Goal: Task Accomplishment & Management: Manage account settings

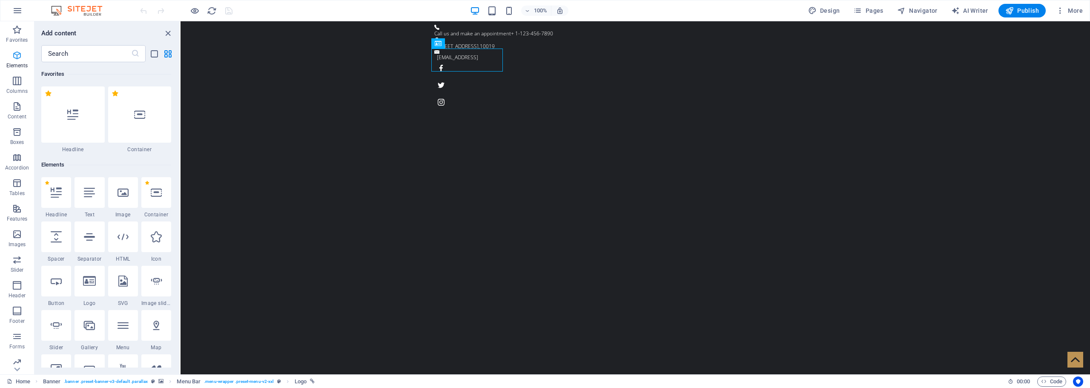
scroll to position [91, 0]
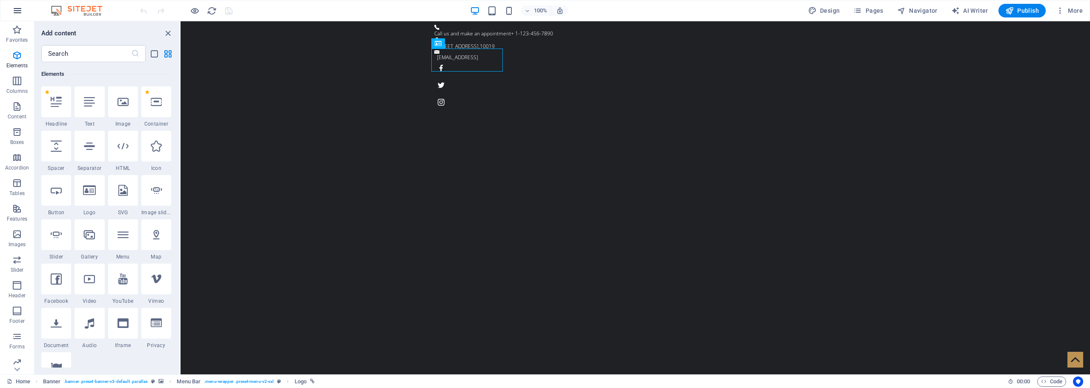
click at [19, 13] on icon "button" at bounding box center [17, 11] width 10 height 10
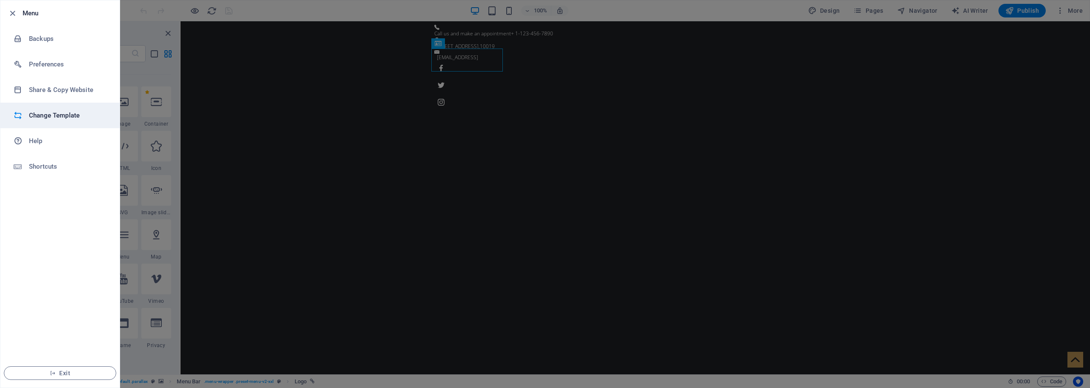
click at [70, 117] on h6 "Change Template" at bounding box center [68, 115] width 79 height 10
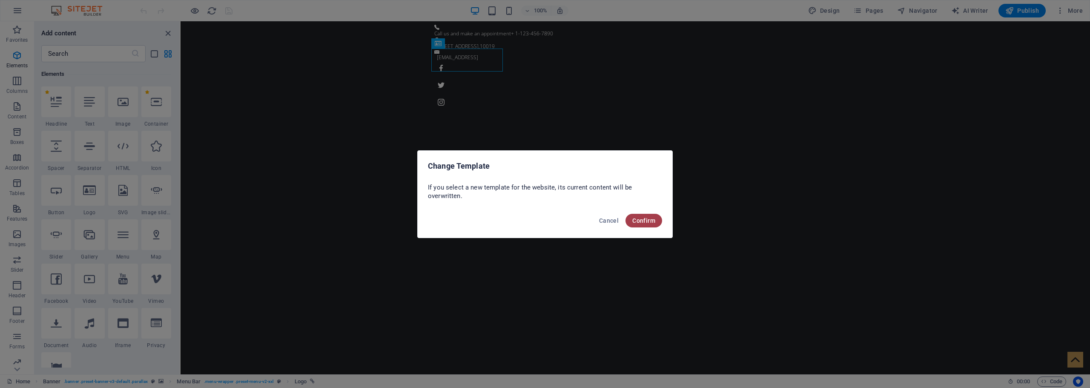
click at [656, 223] on button "Confirm" at bounding box center [643, 221] width 37 height 14
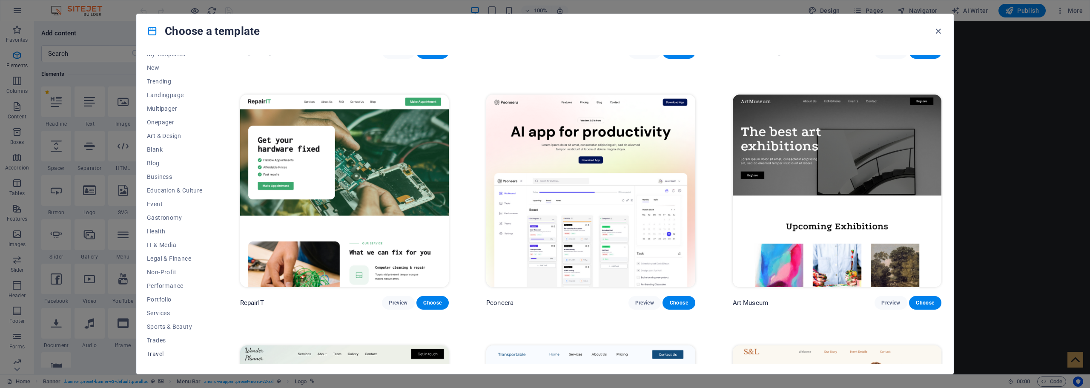
scroll to position [32, 0]
click at [161, 355] on span "Wireframe" at bounding box center [175, 356] width 56 height 7
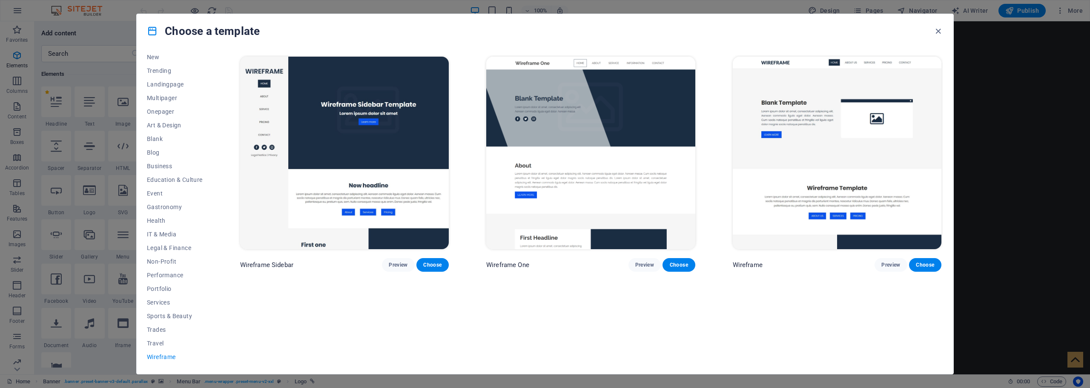
scroll to position [0, 0]
click at [162, 341] on span "Travel" at bounding box center [175, 343] width 56 height 7
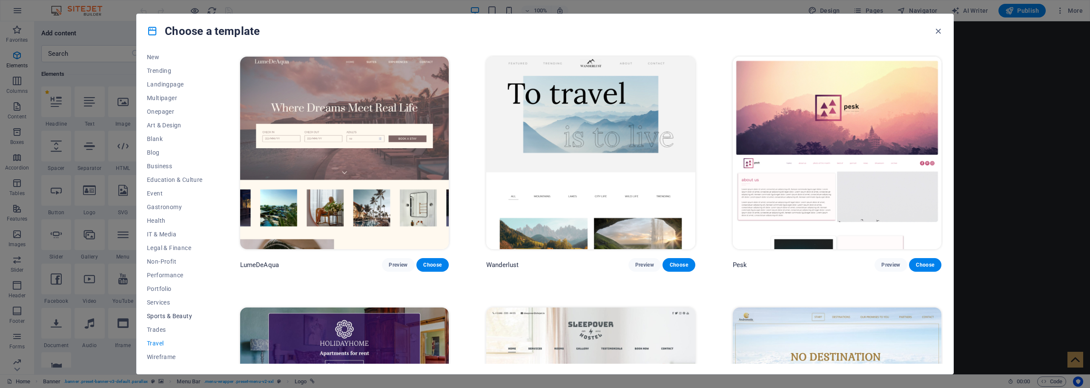
click at [159, 312] on button "Sports & Beauty" at bounding box center [175, 316] width 56 height 14
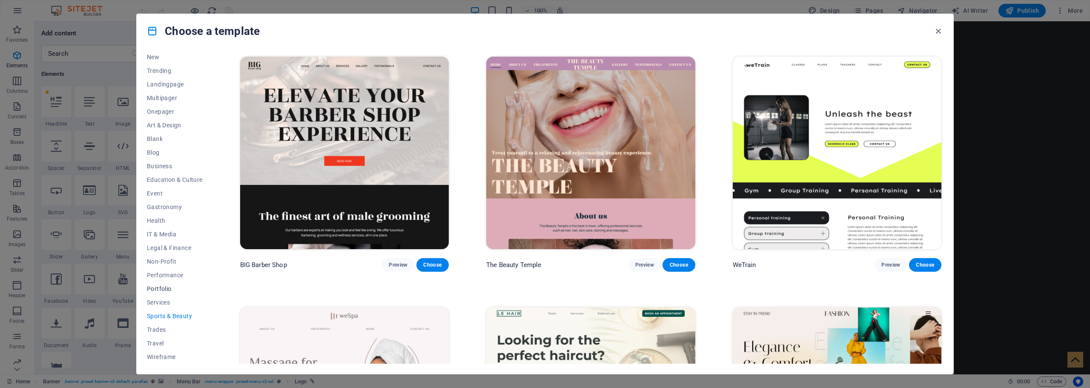
click at [158, 291] on span "Portfolio" at bounding box center [175, 288] width 56 height 7
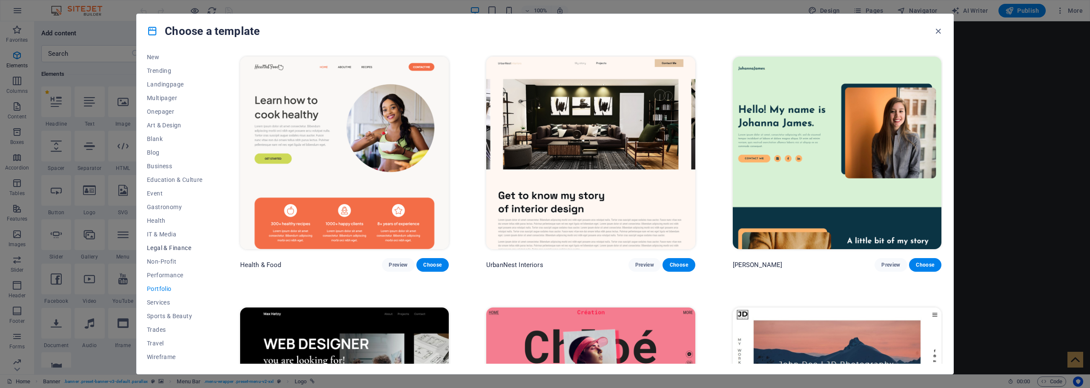
click at [160, 243] on button "Legal & Finance" at bounding box center [175, 248] width 56 height 14
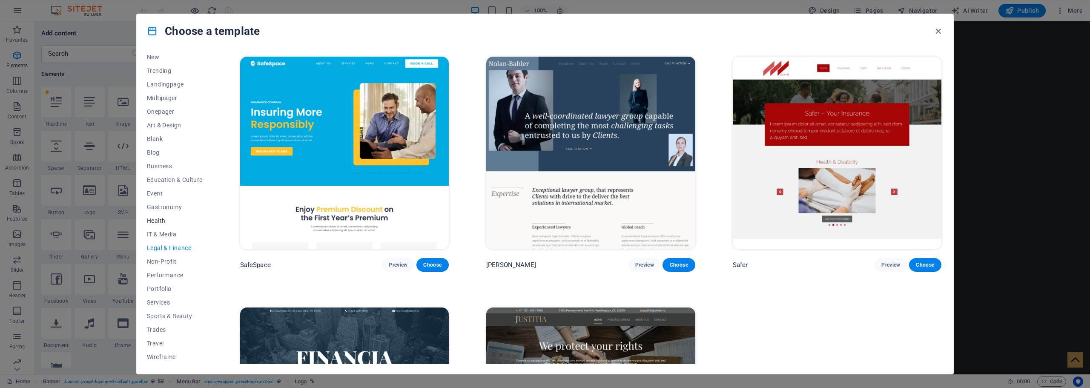
click at [159, 224] on button "Health" at bounding box center [175, 221] width 56 height 14
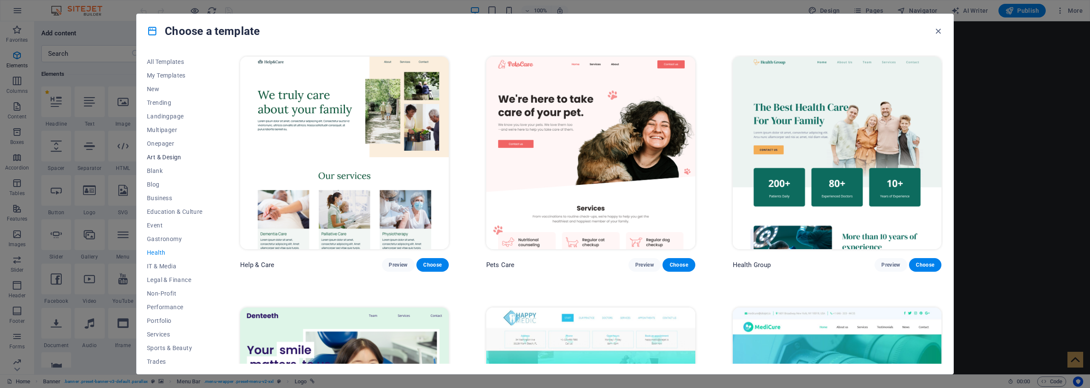
click at [178, 156] on span "Art & Design" at bounding box center [175, 157] width 56 height 7
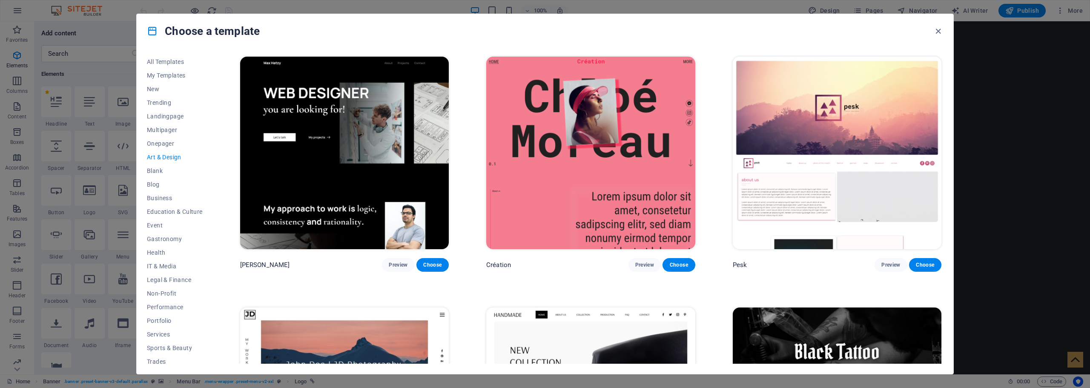
drag, startPoint x: 143, startPoint y: 36, endPoint x: 148, endPoint y: 34, distance: 5.1
click at [146, 35] on div "Choose a template" at bounding box center [545, 31] width 816 height 34
click at [151, 34] on icon at bounding box center [152, 31] width 11 height 11
click at [152, 30] on icon at bounding box center [152, 31] width 11 height 11
drag, startPoint x: 201, startPoint y: 41, endPoint x: 209, endPoint y: 41, distance: 8.1
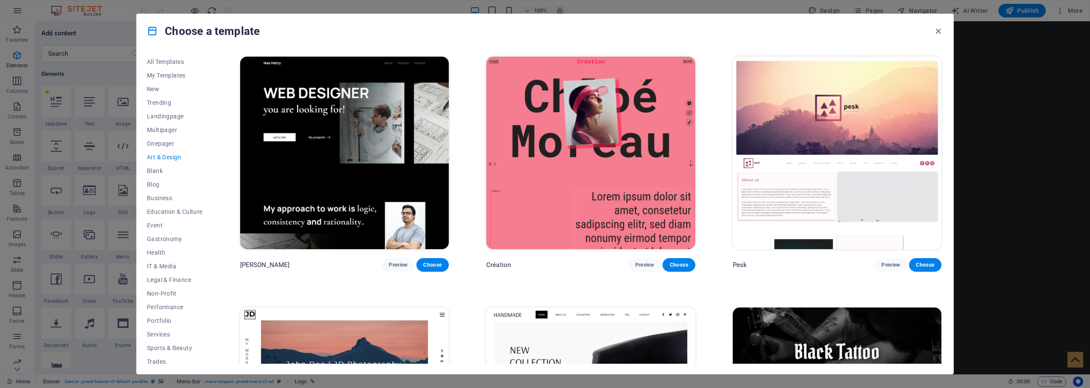
click at [202, 41] on div "Choose a template" at bounding box center [545, 31] width 816 height 34
drag, startPoint x: 940, startPoint y: 29, endPoint x: 751, endPoint y: 12, distance: 189.3
click at [940, 29] on icon "button" at bounding box center [938, 31] width 10 height 10
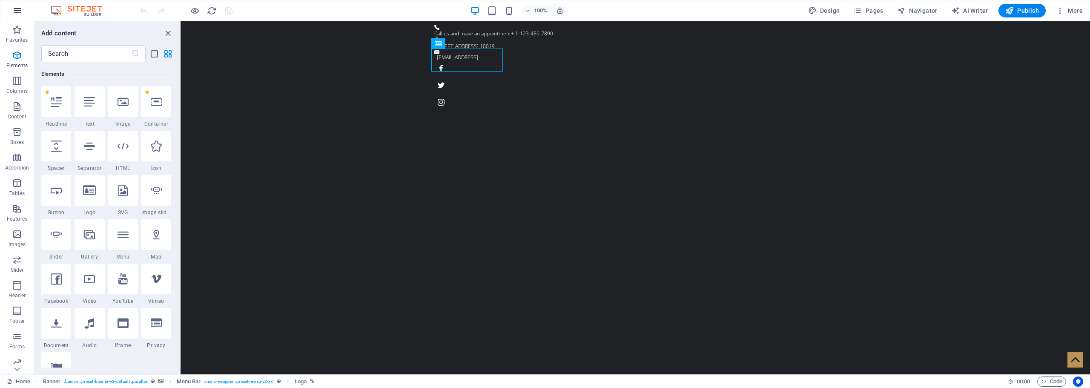
click at [16, 10] on icon "button" at bounding box center [17, 11] width 10 height 10
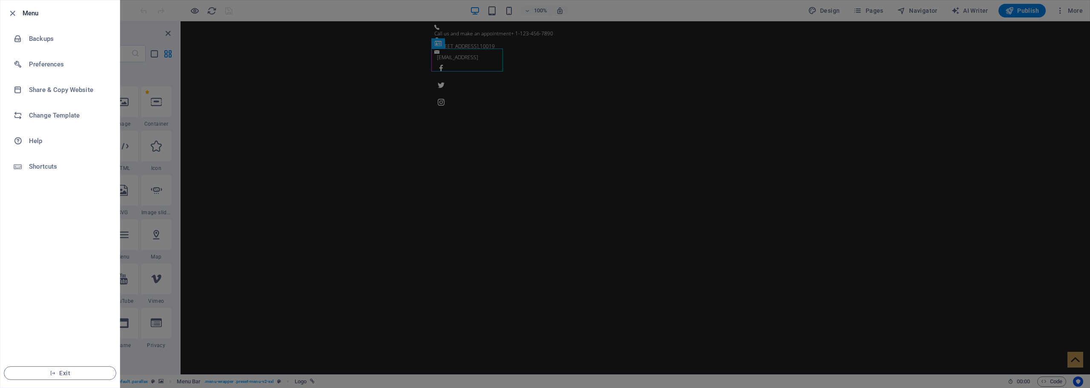
click at [161, 13] on div at bounding box center [545, 194] width 1090 height 388
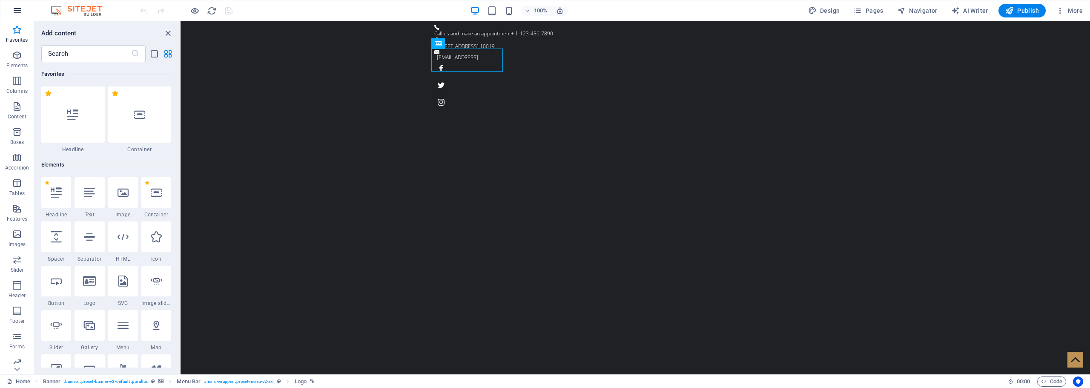
click at [19, 9] on icon "button" at bounding box center [17, 11] width 10 height 10
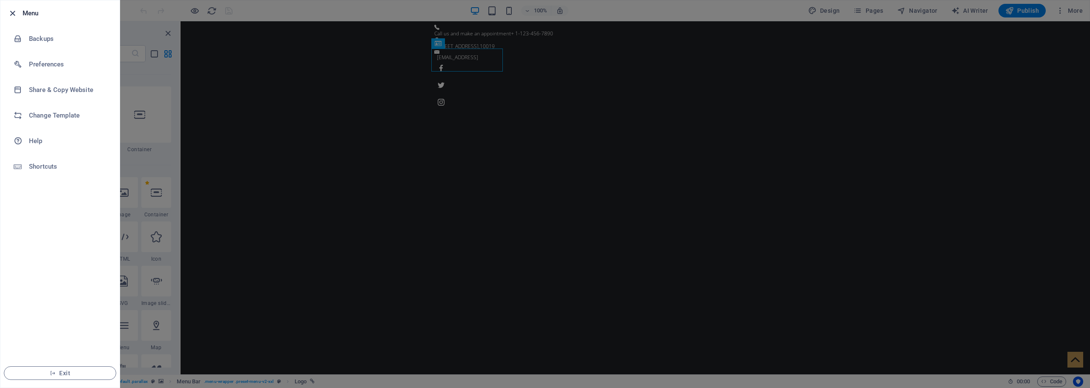
click at [12, 14] on icon "button" at bounding box center [13, 14] width 10 height 10
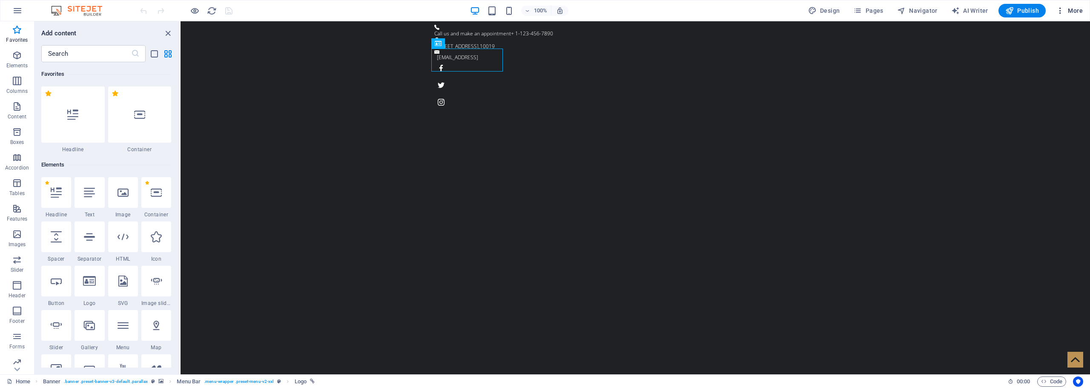
click at [1080, 12] on span "More" at bounding box center [1069, 10] width 27 height 9
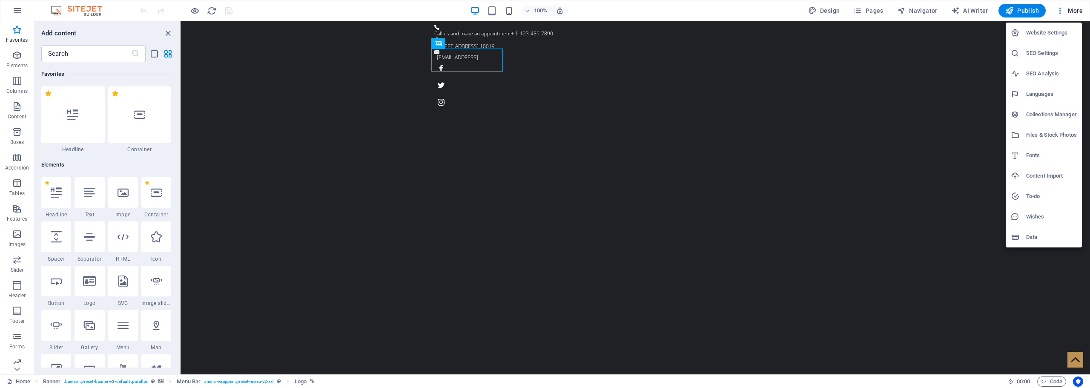
click at [1060, 32] on h6 "Website Settings" at bounding box center [1051, 33] width 51 height 10
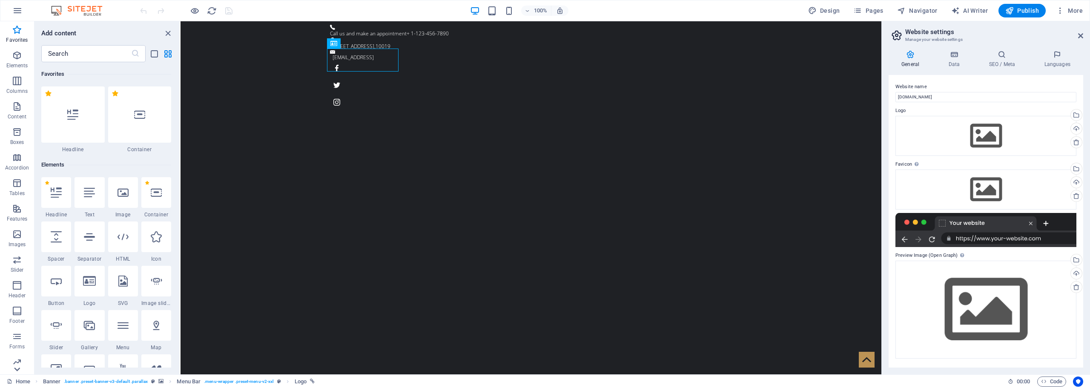
click at [15, 372] on icon at bounding box center [17, 369] width 12 height 12
click at [15, 372] on span "Collections" at bounding box center [17, 362] width 34 height 20
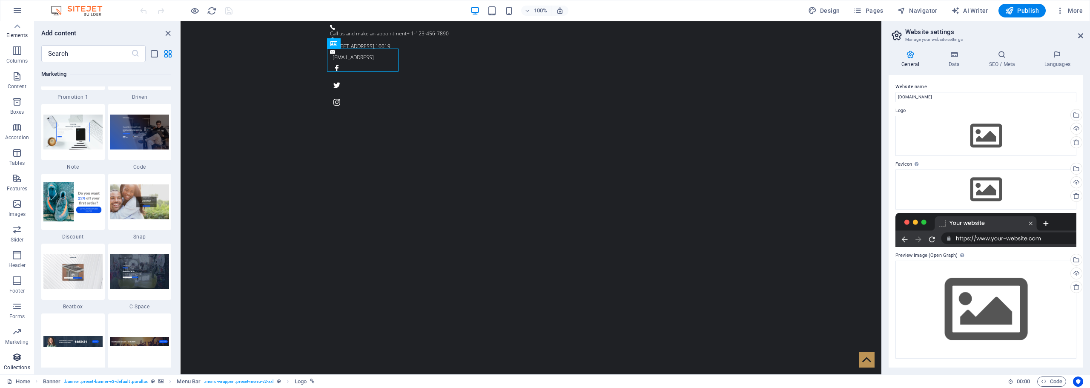
scroll to position [7793, 0]
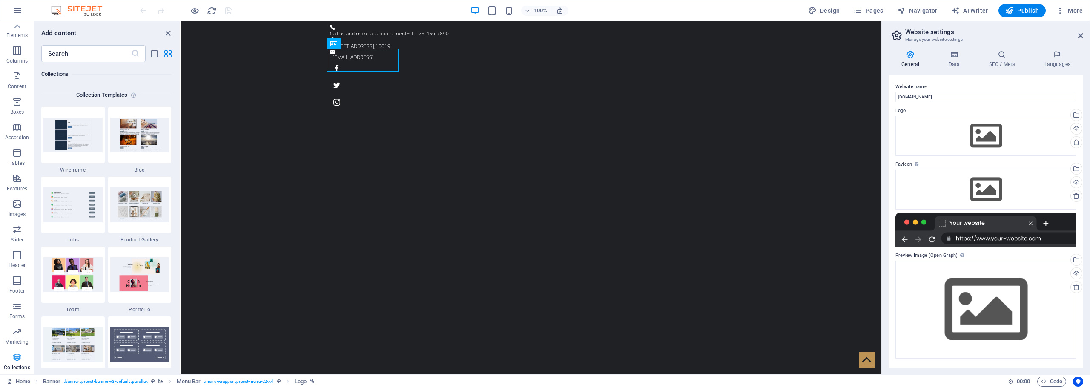
click at [17, 357] on icon "button" at bounding box center [17, 357] width 10 height 10
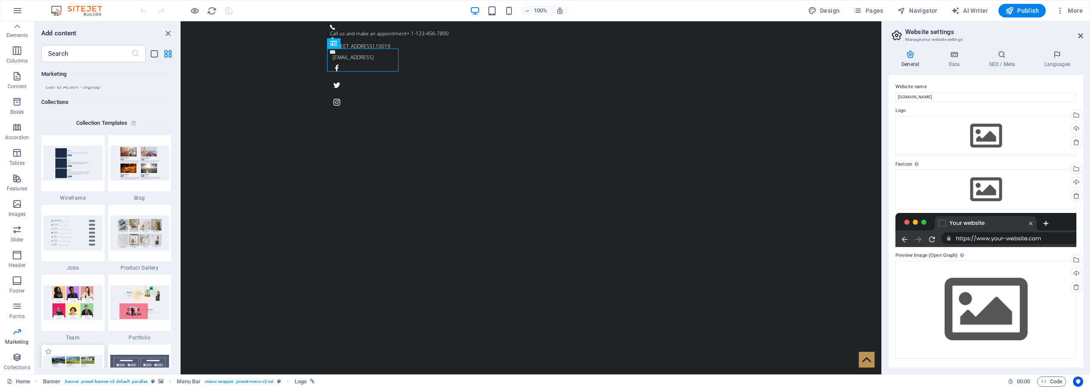
scroll to position [7708, 0]
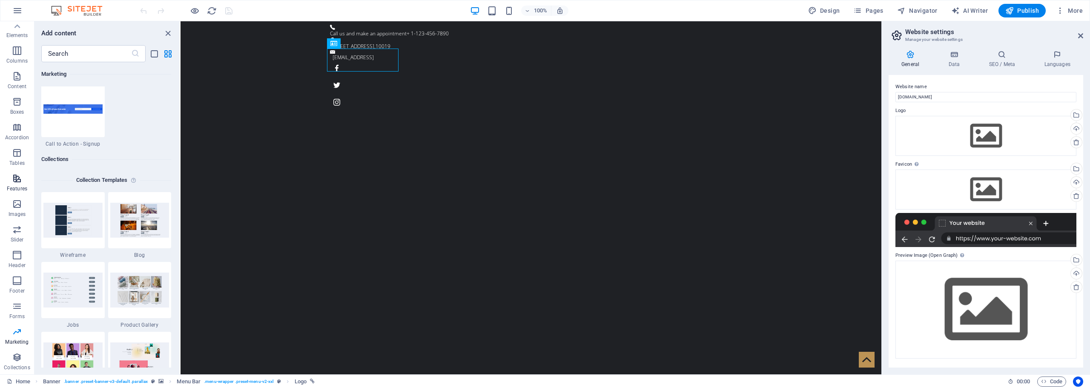
click at [16, 180] on icon "button" at bounding box center [17, 178] width 10 height 10
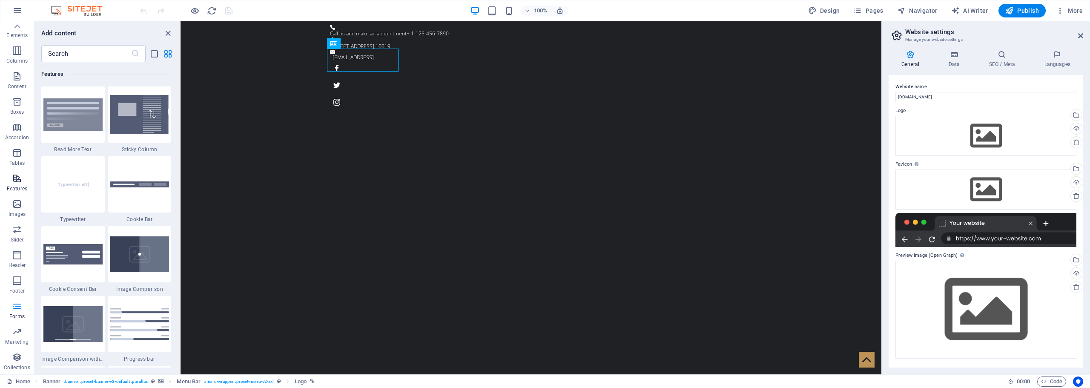
scroll to position [3318, 0]
click at [18, 106] on icon "button" at bounding box center [17, 102] width 10 height 10
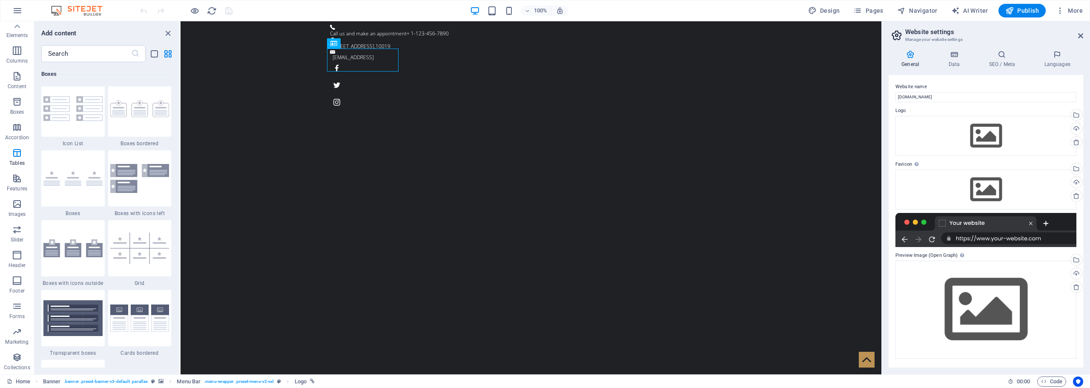
scroll to position [2348, 0]
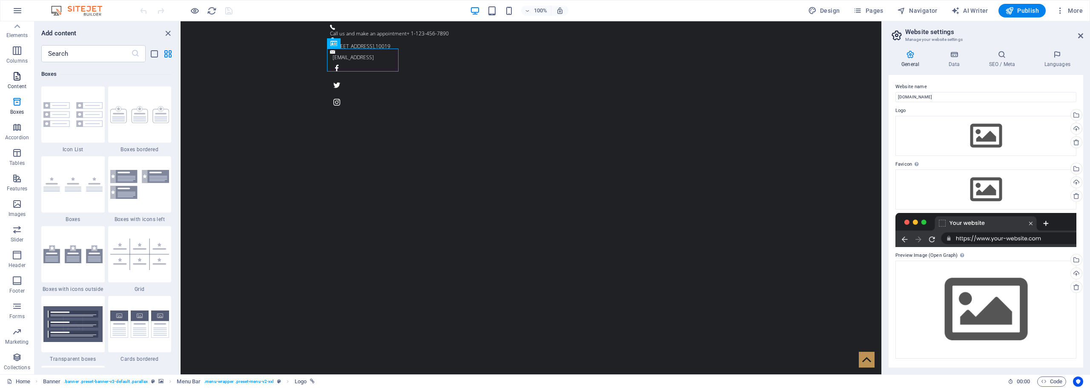
click at [18, 79] on icon "button" at bounding box center [17, 76] width 10 height 10
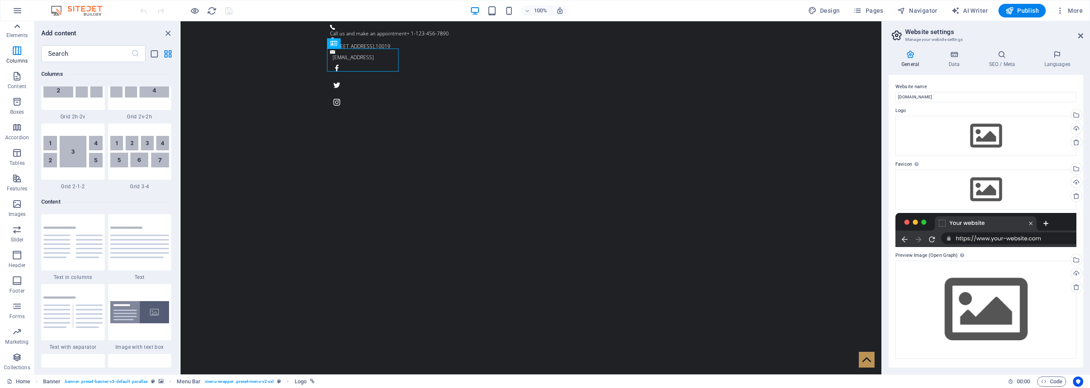
scroll to position [0, 0]
click at [18, 27] on icon "button" at bounding box center [17, 30] width 10 height 10
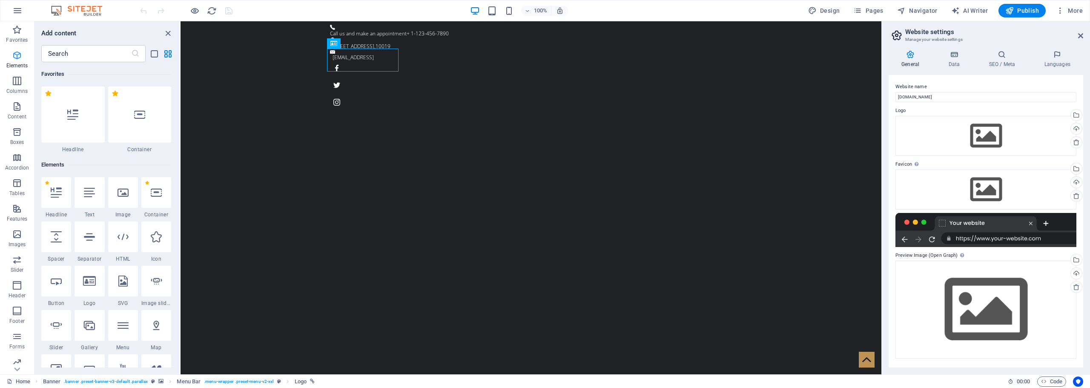
click at [19, 62] on span "Elements" at bounding box center [17, 60] width 34 height 20
click at [19, 59] on icon "button" at bounding box center [17, 55] width 10 height 10
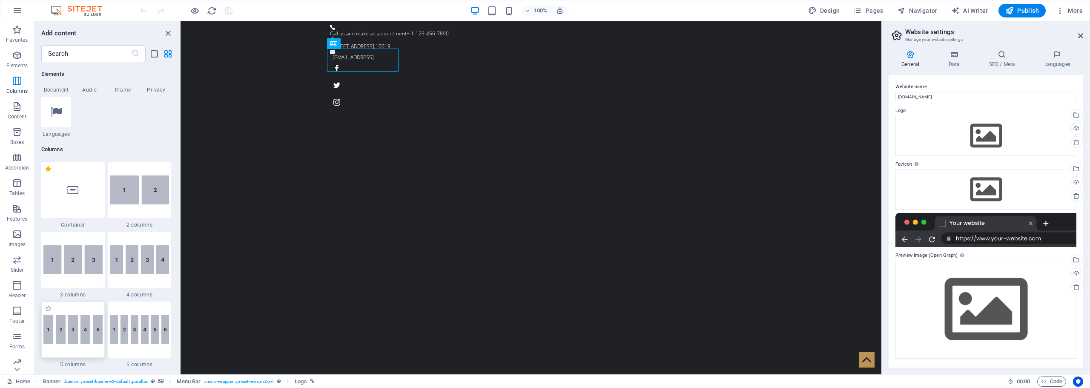
scroll to position [559, 0]
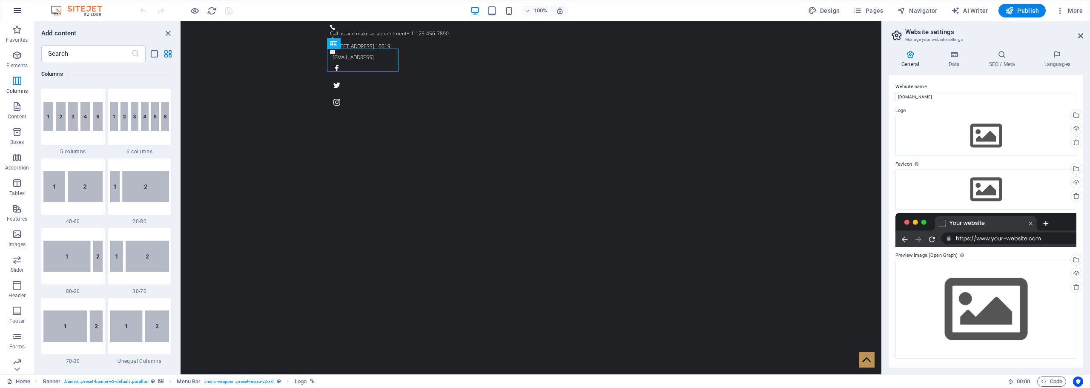
click at [15, 11] on icon "button" at bounding box center [17, 11] width 10 height 10
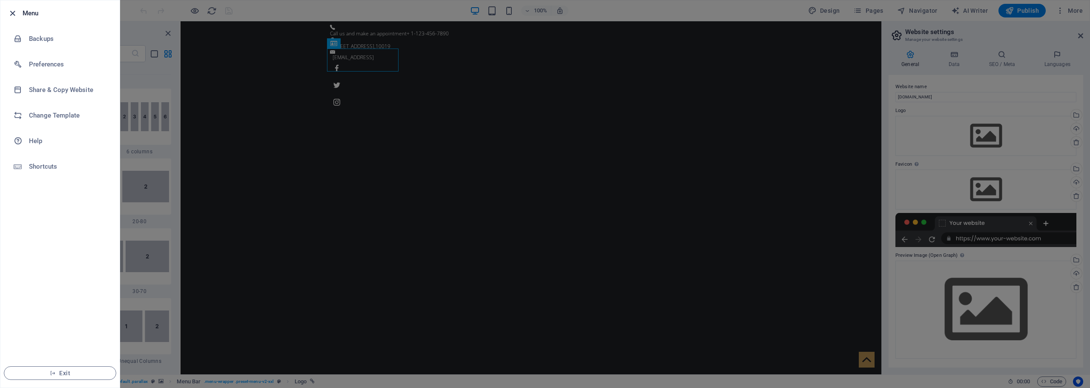
click at [12, 12] on icon "button" at bounding box center [13, 14] width 10 height 10
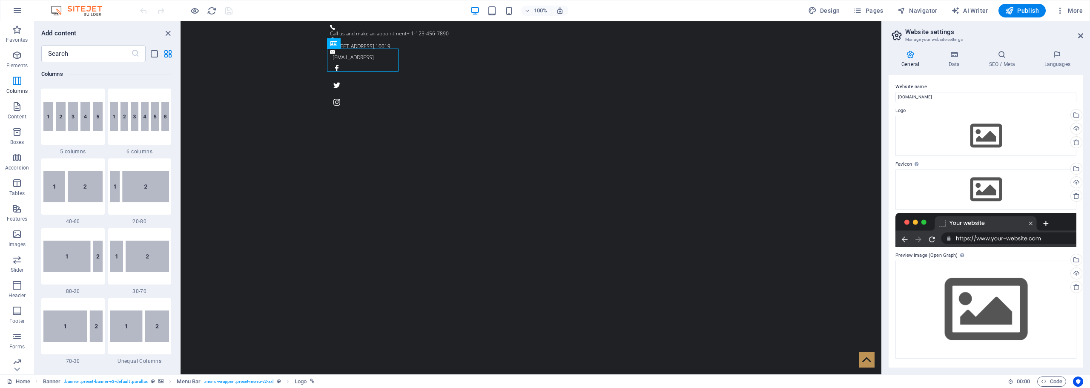
click at [77, 9] on img at bounding box center [81, 11] width 64 height 10
click at [19, 11] on icon "button" at bounding box center [17, 11] width 10 height 10
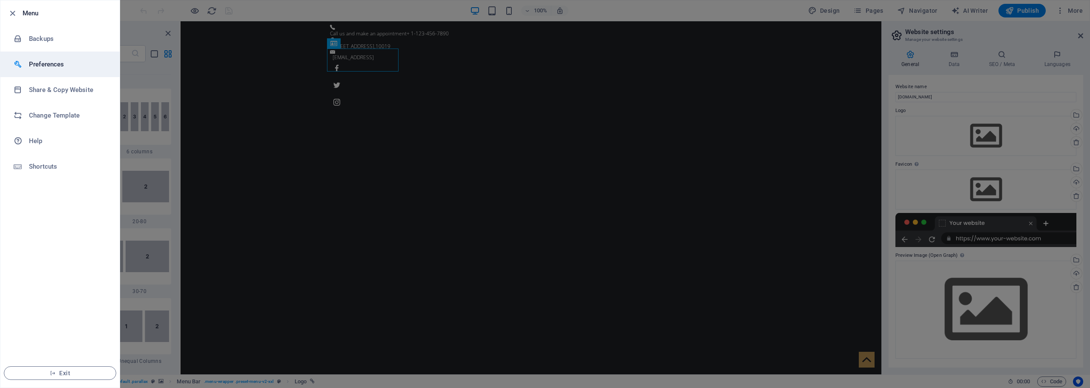
click at [53, 66] on h6 "Preferences" at bounding box center [68, 64] width 79 height 10
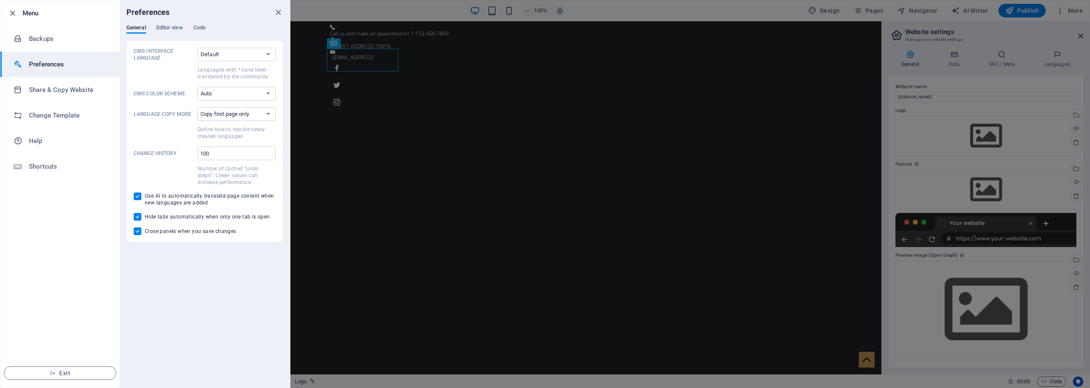
click at [24, 14] on h6 "Menu" at bounding box center [68, 13] width 90 height 10
click at [726, 12] on div at bounding box center [545, 194] width 1090 height 388
